Goal: Information Seeking & Learning: Learn about a topic

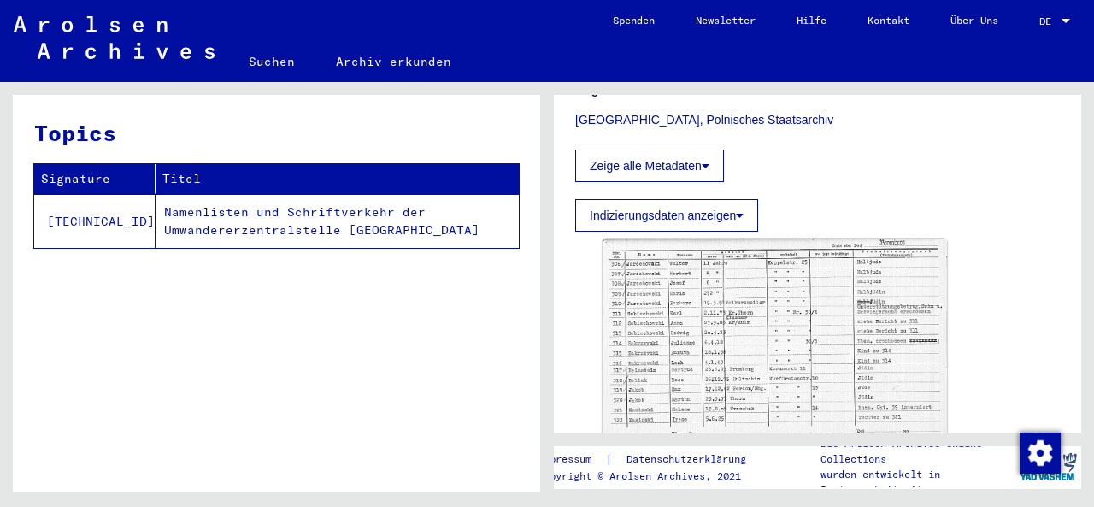
scroll to position [395, 0]
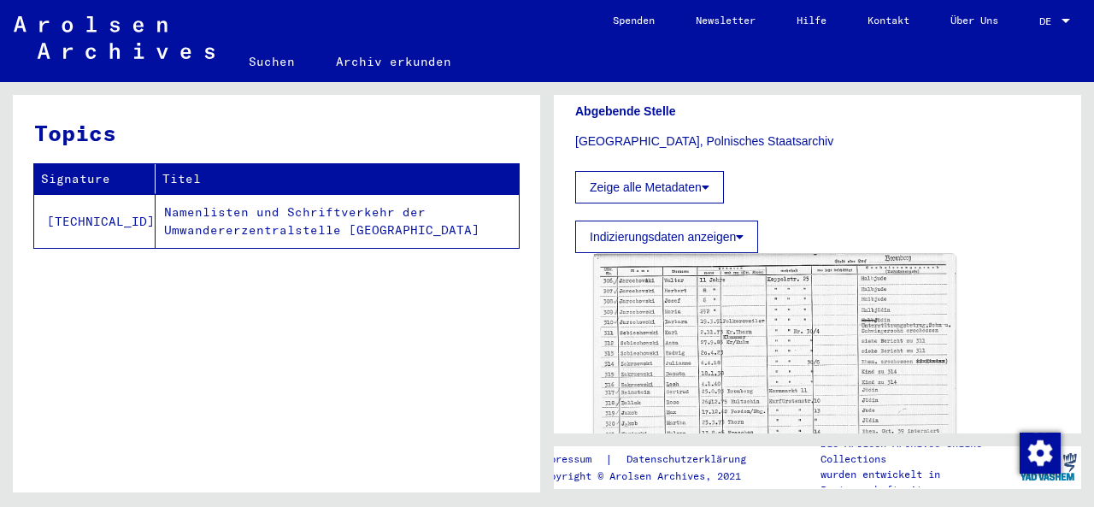
click at [718, 286] on img at bounding box center [775, 371] width 362 height 234
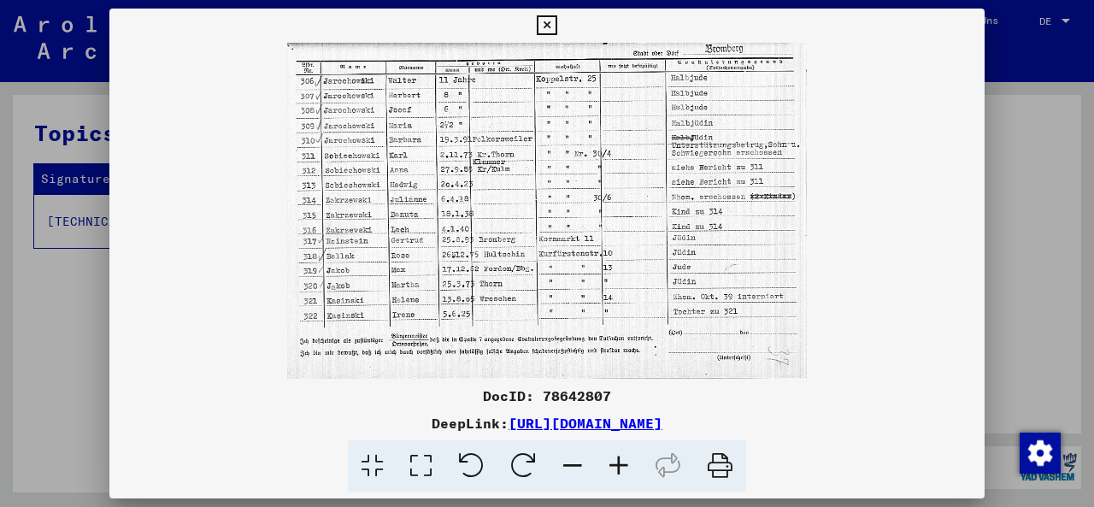
click at [613, 473] on icon at bounding box center [619, 466] width 46 height 52
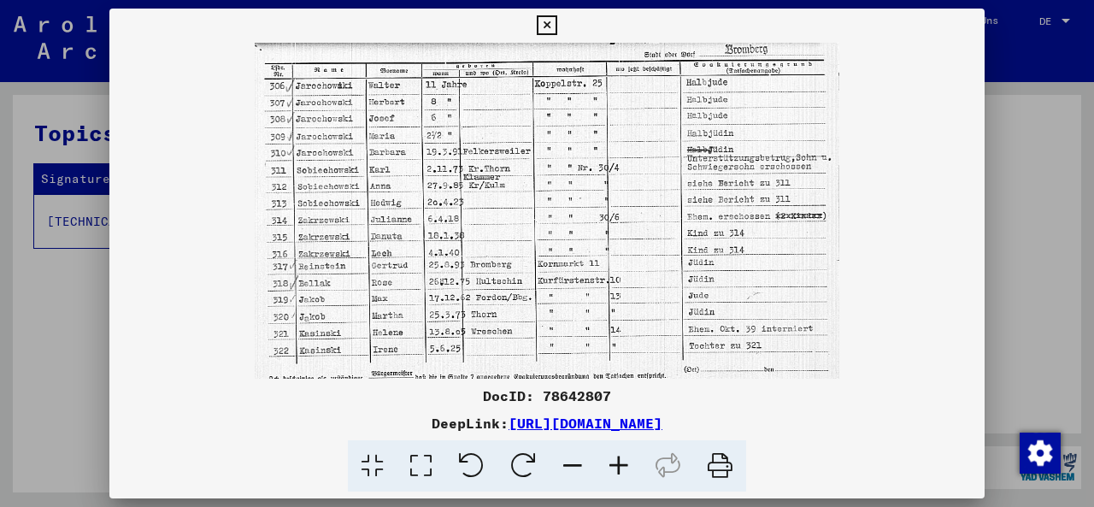
click at [613, 473] on icon at bounding box center [619, 466] width 46 height 52
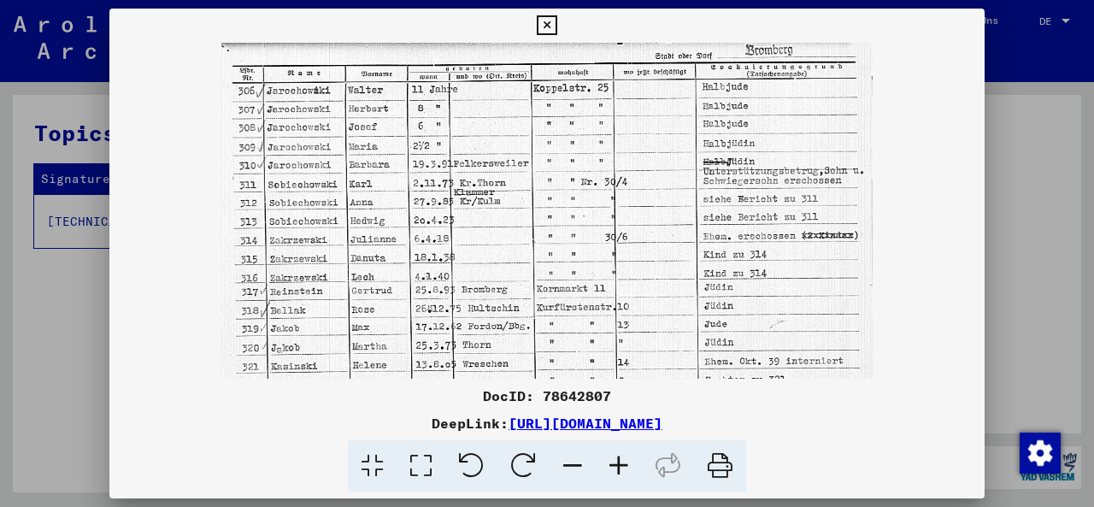
click at [1012, 239] on div at bounding box center [547, 253] width 1094 height 507
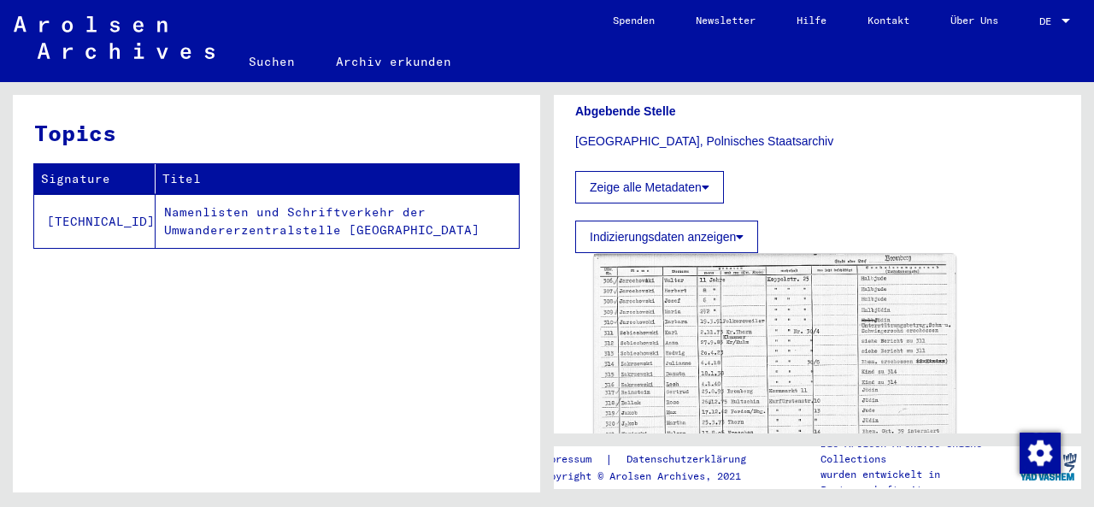
click at [755, 254] on img at bounding box center [775, 371] width 362 height 234
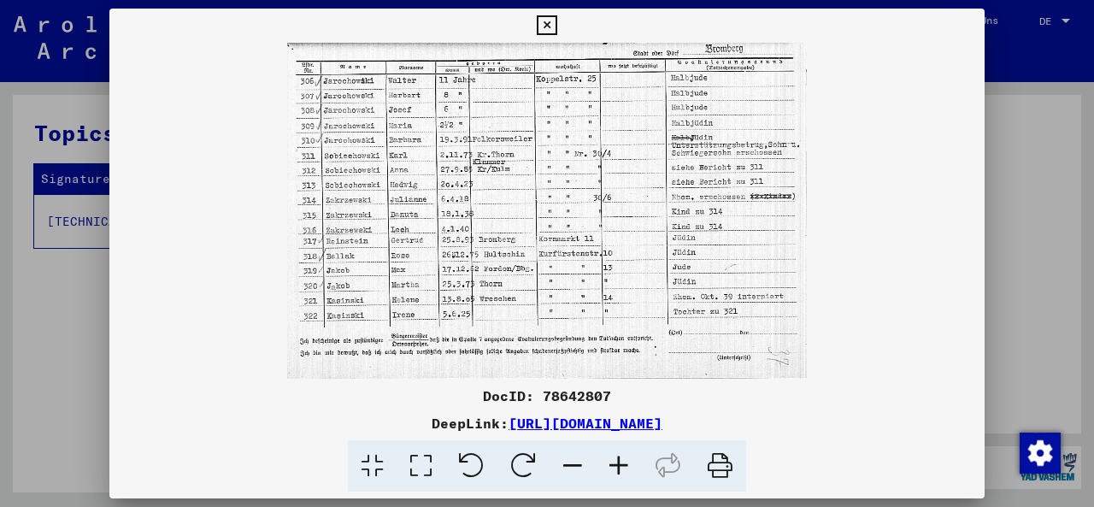
click at [622, 468] on icon at bounding box center [619, 466] width 46 height 52
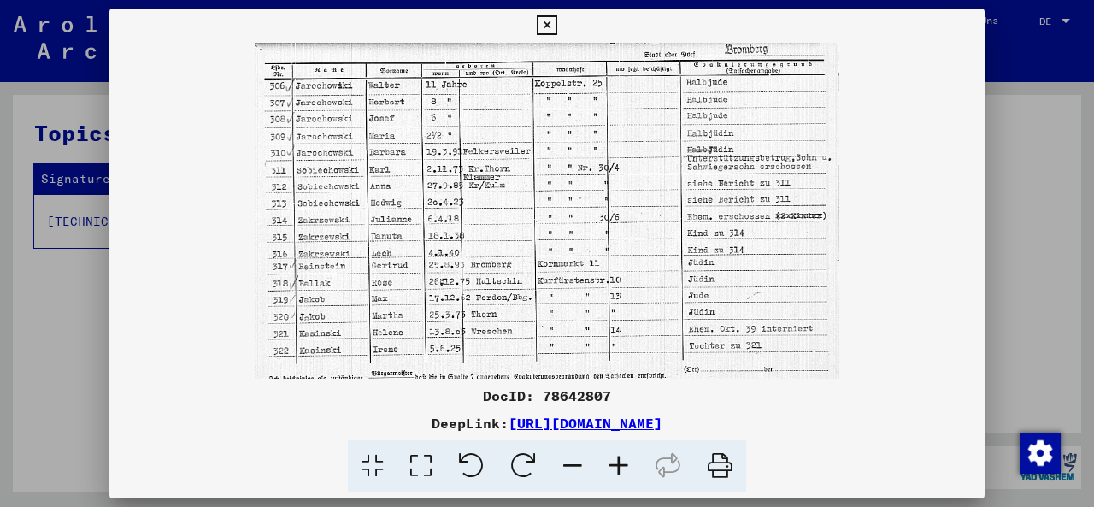
click at [554, 27] on icon at bounding box center [547, 25] width 20 height 21
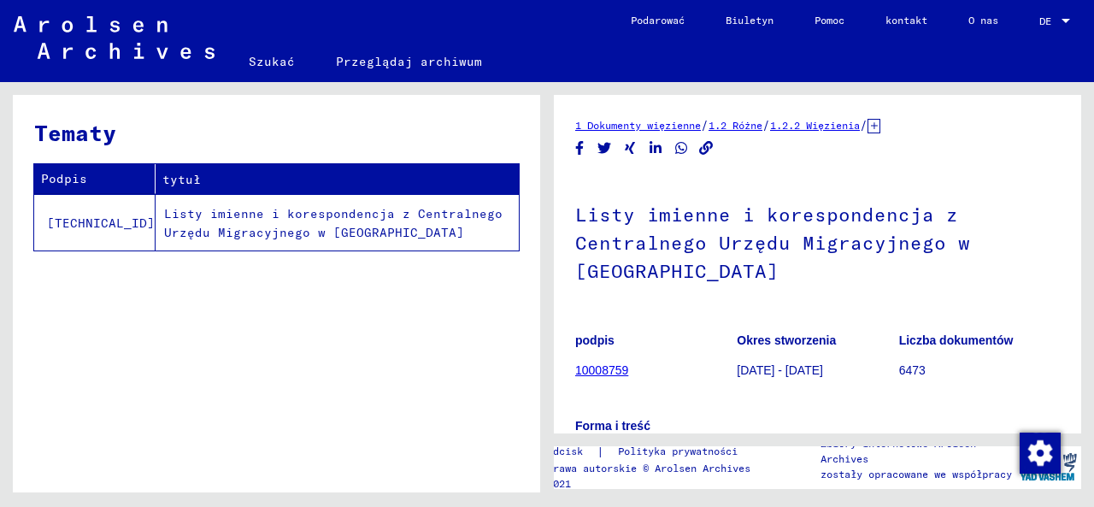
scroll to position [296, 0]
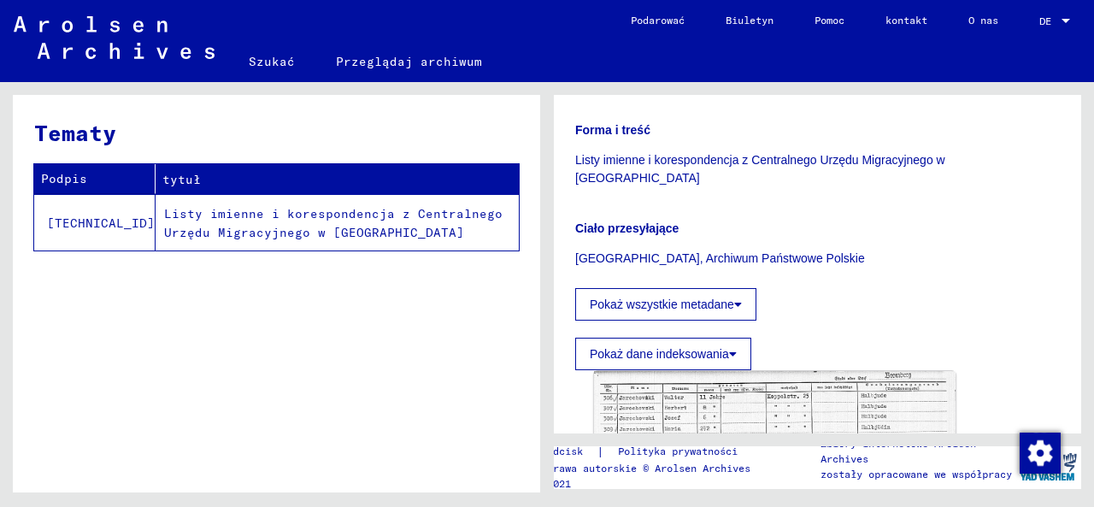
click at [836, 392] on img at bounding box center [775, 488] width 362 height 234
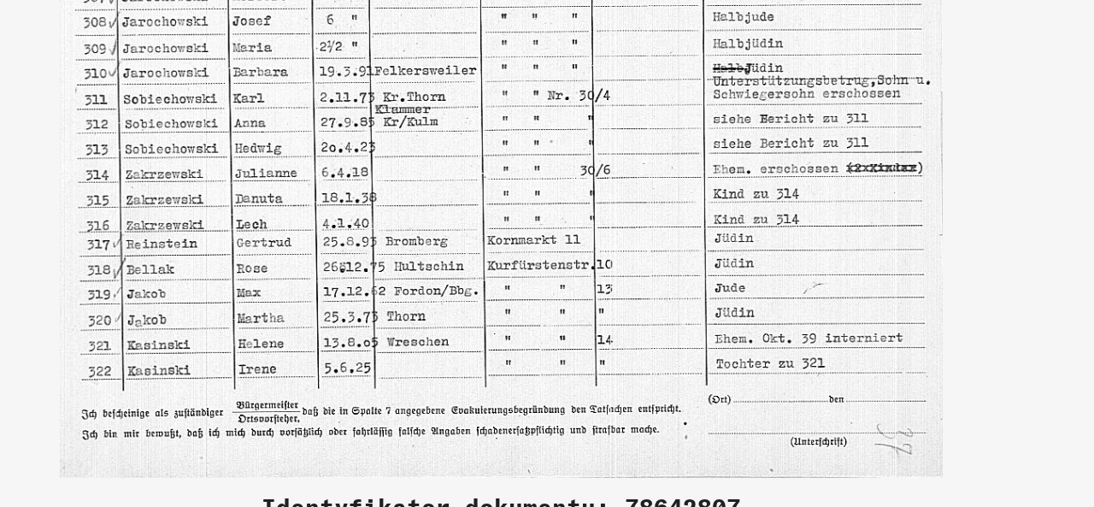
click at [894, 179] on img at bounding box center [547, 211] width 876 height 336
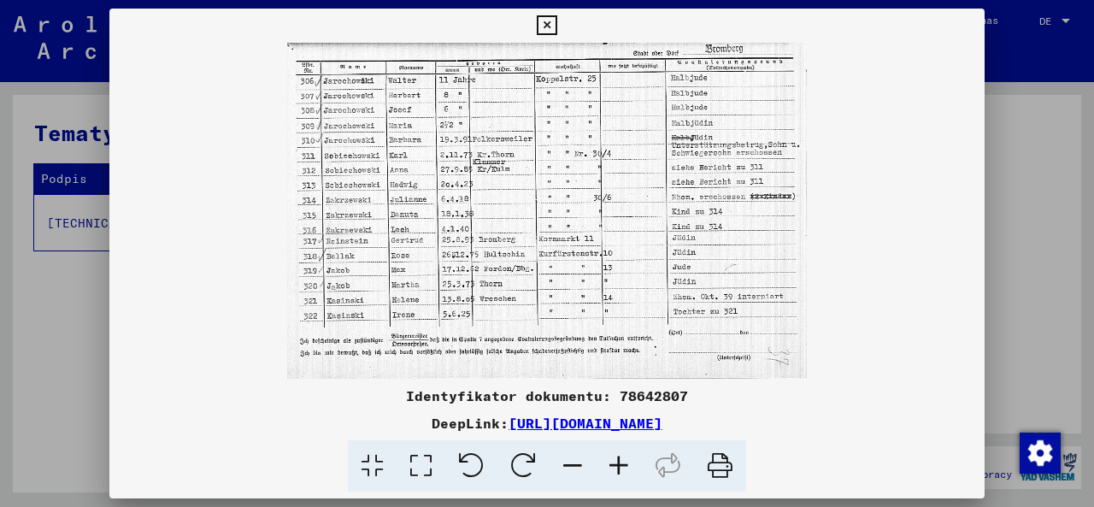
click at [1025, 298] on div at bounding box center [547, 253] width 1094 height 507
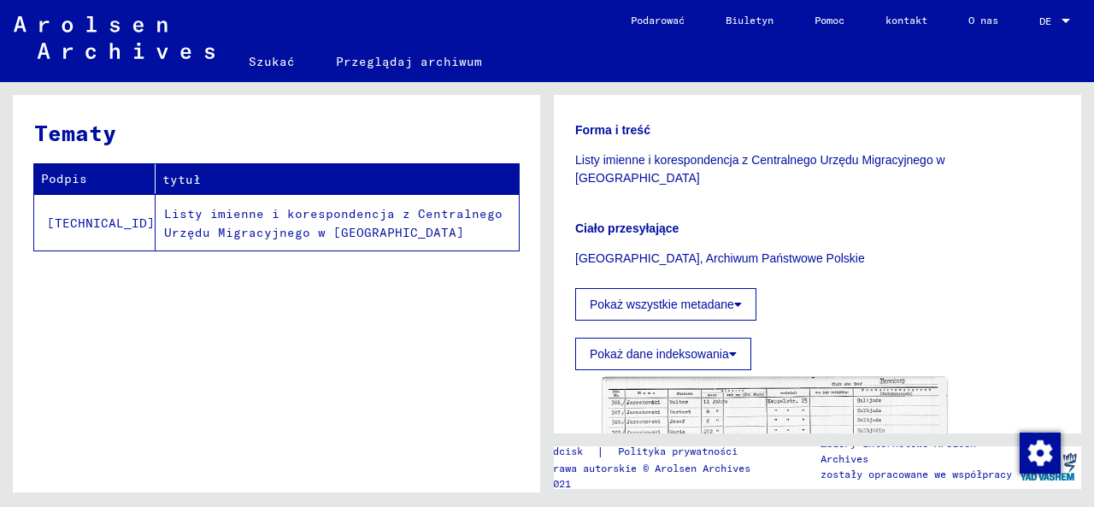
scroll to position [0, 0]
